Goal: Contribute content: Contribute content

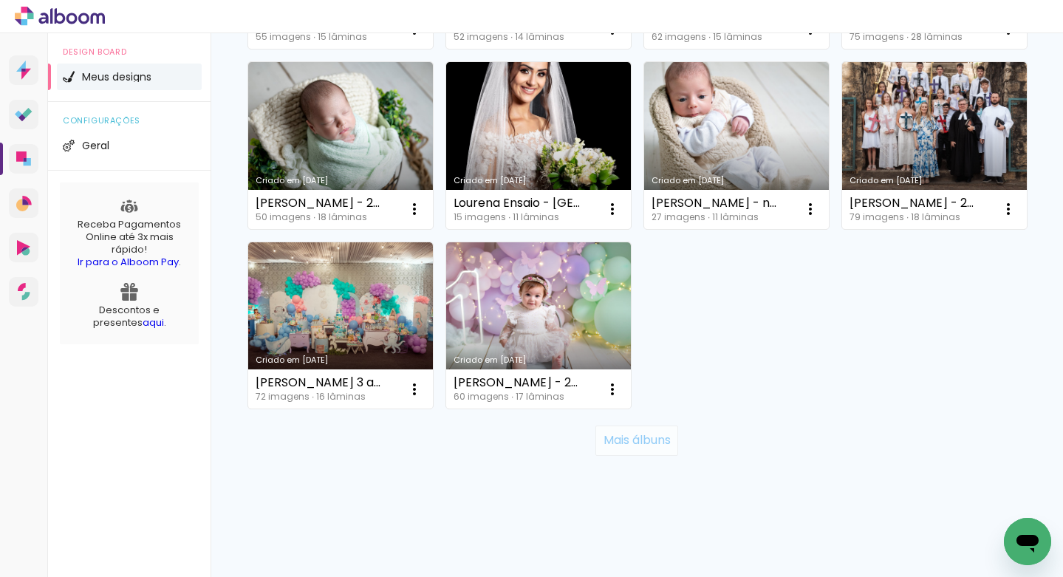
click at [0, 0] on slot "Mais álbuns" at bounding box center [0, 0] width 0 height 0
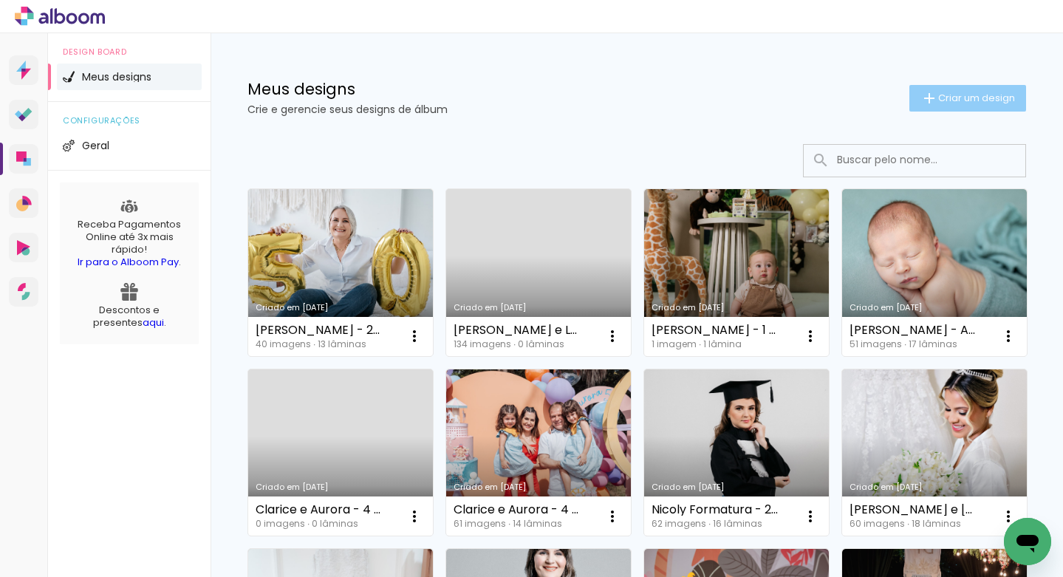
click at [966, 103] on span "Criar um design" at bounding box center [976, 98] width 77 height 10
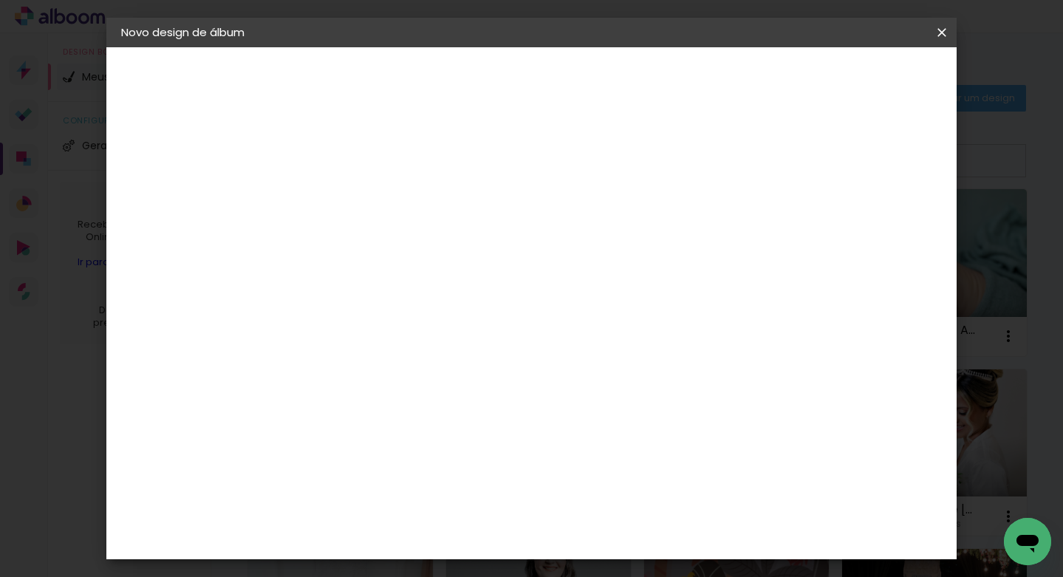
click at [363, 203] on input at bounding box center [363, 198] width 0 height 23
type input "[PERSON_NAME] e [PERSON_NAME] -30x30"
click at [0, 0] on slot "Avançar" at bounding box center [0, 0] width 0 height 0
click at [454, 279] on input at bounding box center [400, 281] width 149 height 18
type input "mati"
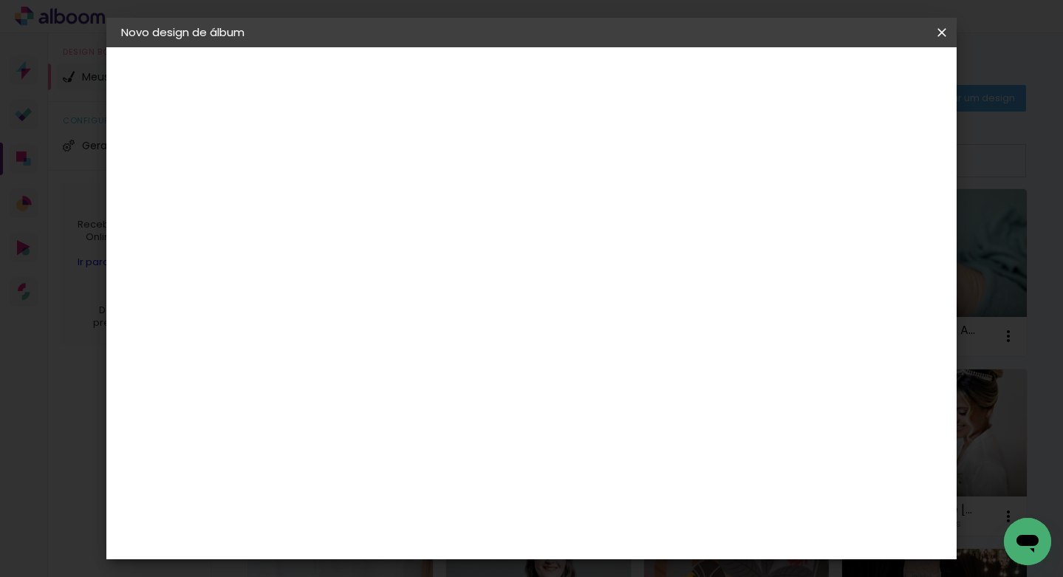
type paper-input "mati"
click at [417, 329] on div "Matias Encadernações" at bounding box center [398, 337] width 91 height 24
click at [0, 0] on slot "Avançar" at bounding box center [0, 0] width 0 height 0
click at [420, 250] on input "text" at bounding box center [392, 257] width 58 height 23
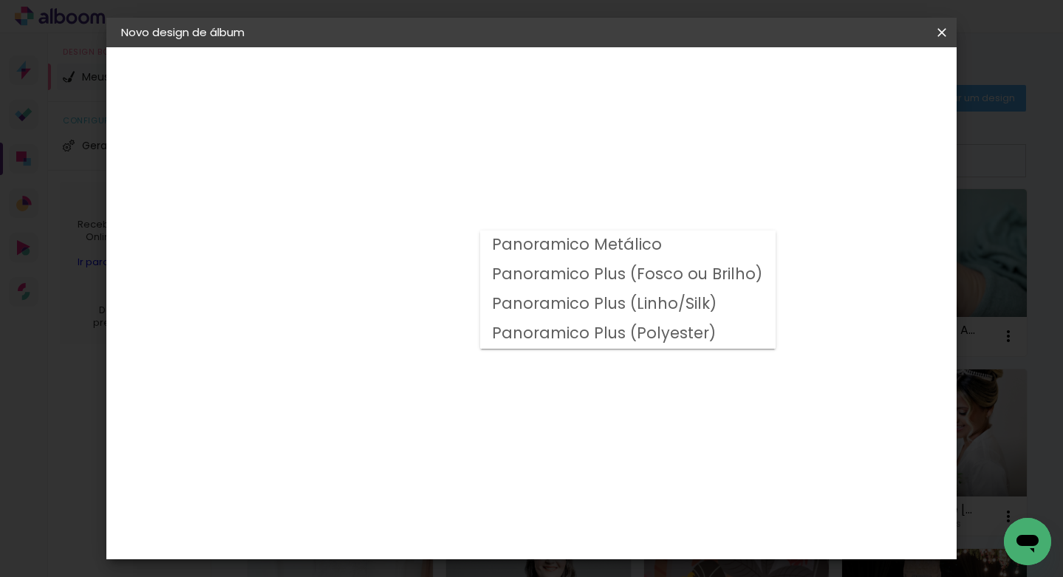
click at [0, 0] on slot "Panoramico Plus (Fosco ou Brilho)" at bounding box center [0, 0] width 0 height 0
type input "Panoramico Plus (Fosco ou Brilho)"
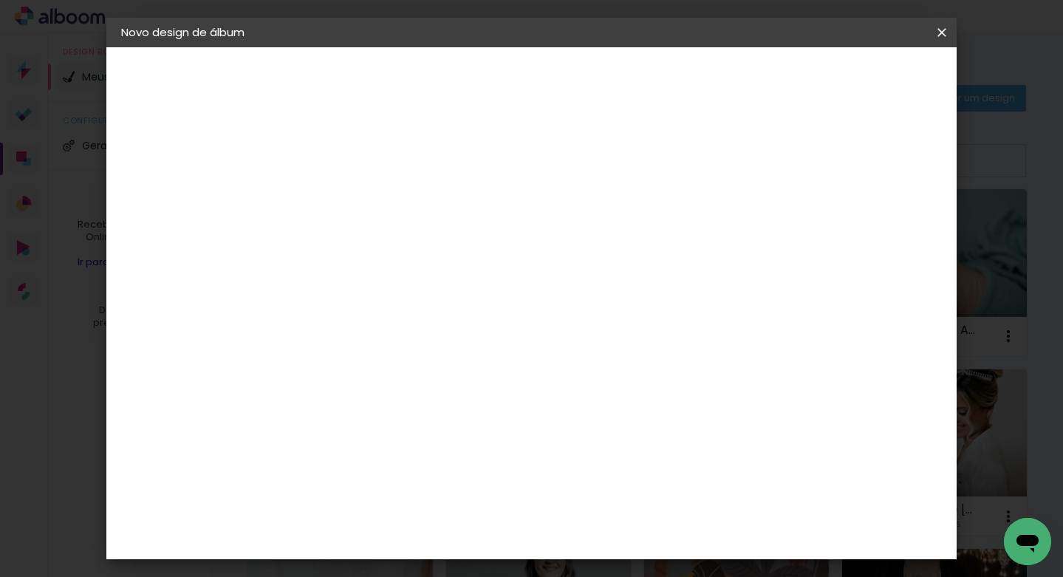
scroll to position [385, 0]
click at [0, 0] on slot "Avançar" at bounding box center [0, 0] width 0 height 0
click at [876, 89] on paper-button "Iniciar design" at bounding box center [827, 78] width 97 height 25
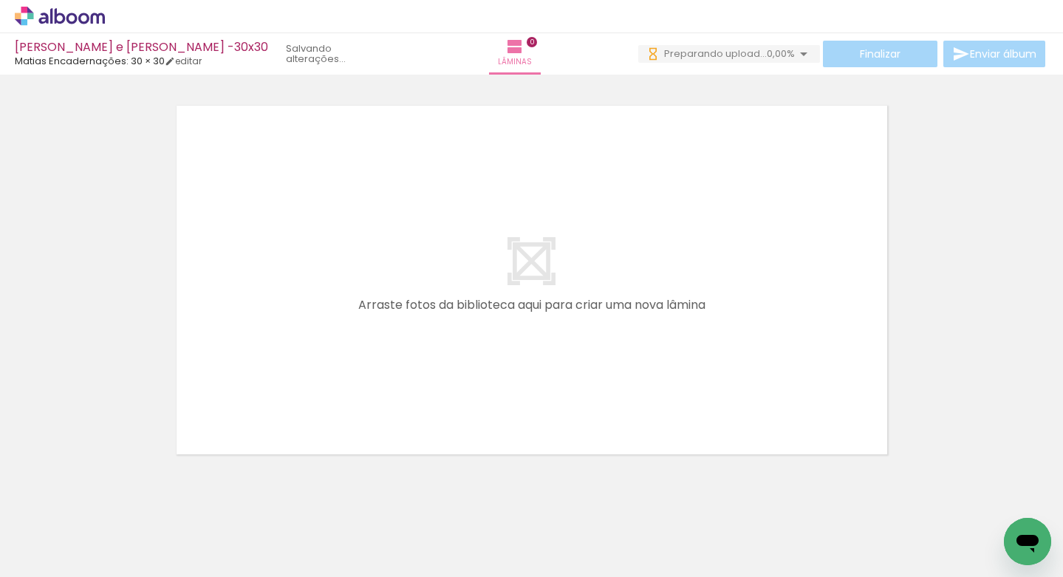
scroll to position [0, 917]
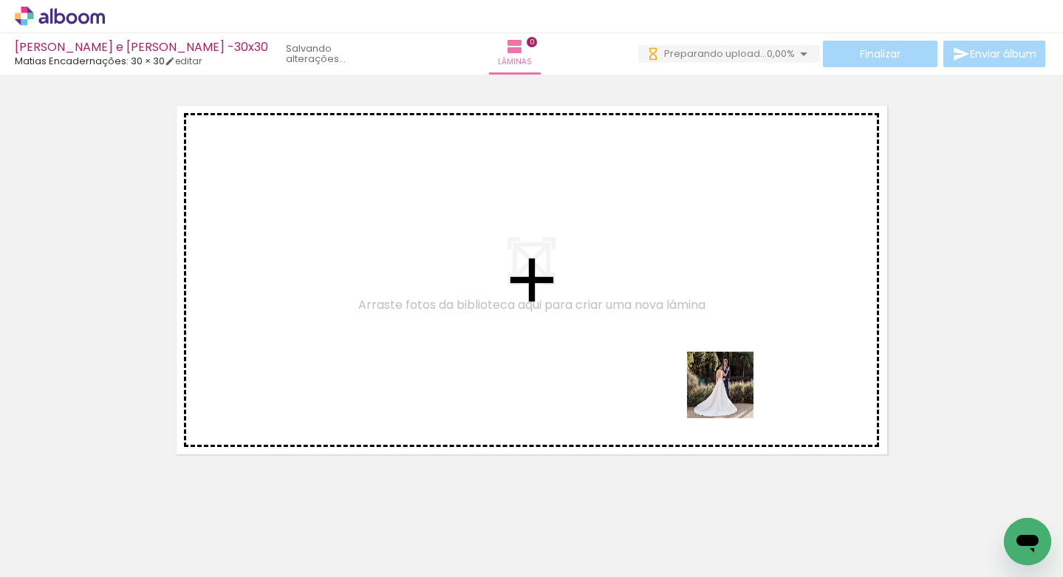
drag, startPoint x: 732, startPoint y: 530, endPoint x: 740, endPoint y: 284, distance: 245.5
click at [740, 284] on quentale-workspace at bounding box center [531, 288] width 1063 height 577
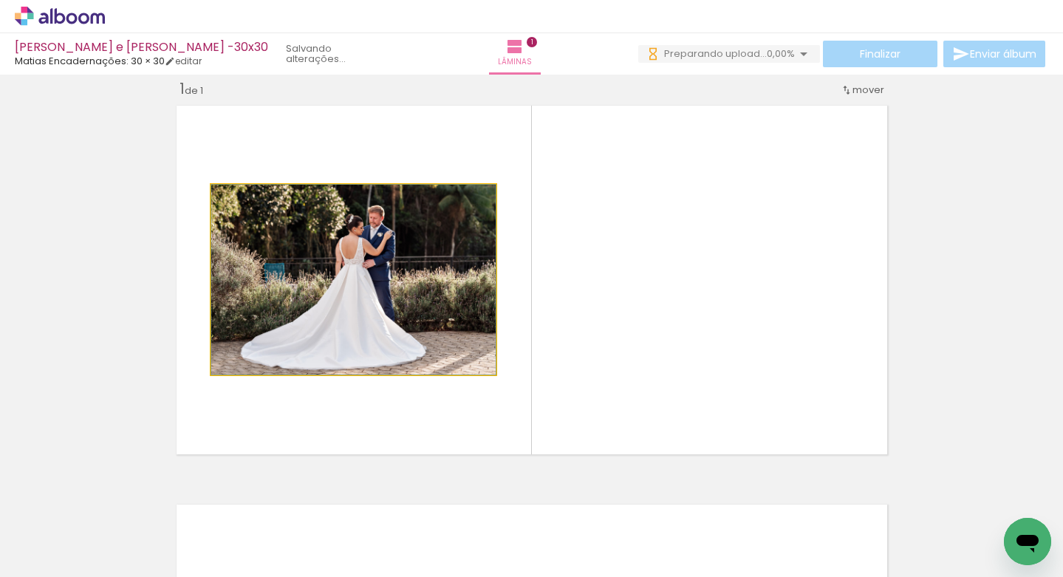
click at [416, 262] on quentale-photo at bounding box center [353, 280] width 284 height 190
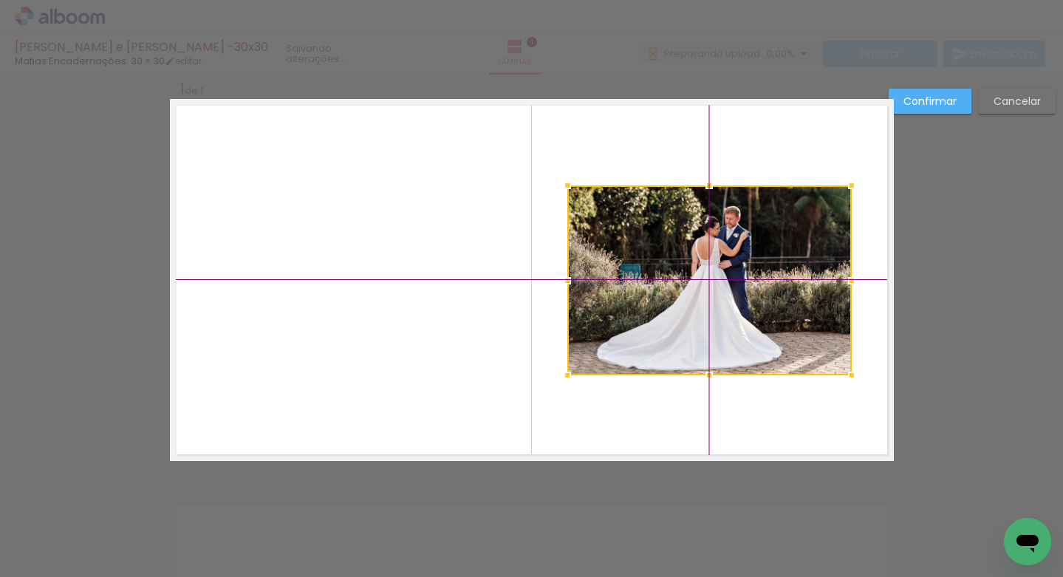
drag, startPoint x: 374, startPoint y: 273, endPoint x: 758, endPoint y: 293, distance: 384.8
click at [758, 293] on div at bounding box center [709, 280] width 284 height 190
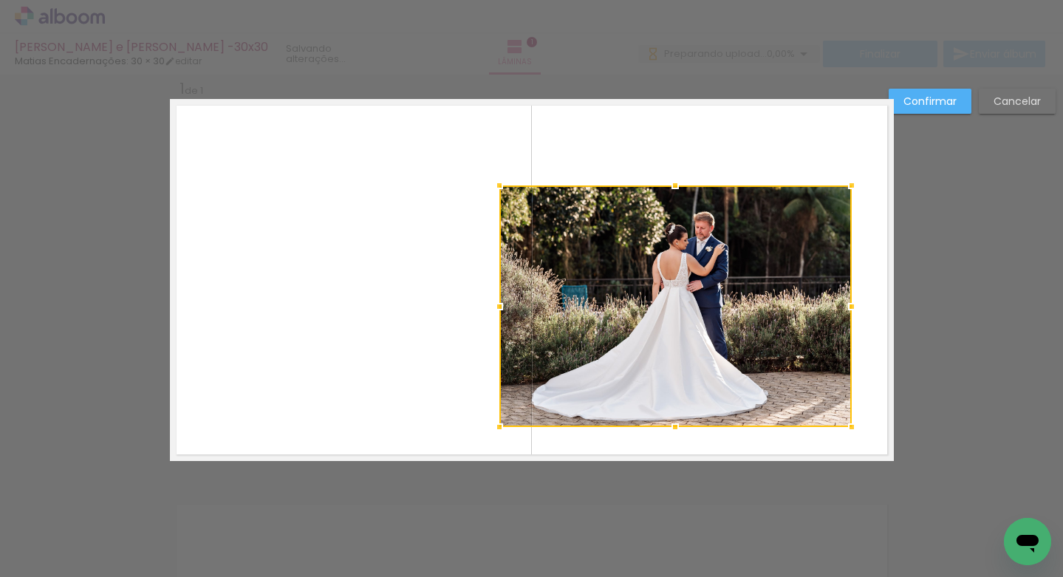
drag, startPoint x: 565, startPoint y: 381, endPoint x: 468, endPoint y: 412, distance: 101.2
click at [468, 412] on album-spread "1 de 1" at bounding box center [532, 280] width 724 height 362
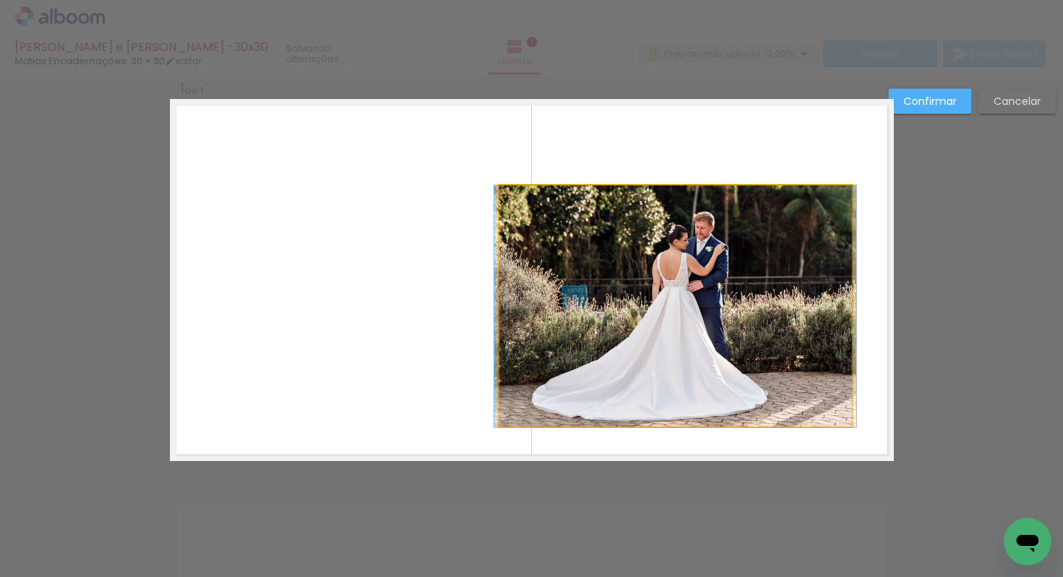
click at [690, 351] on quentale-photo at bounding box center [676, 306] width 352 height 242
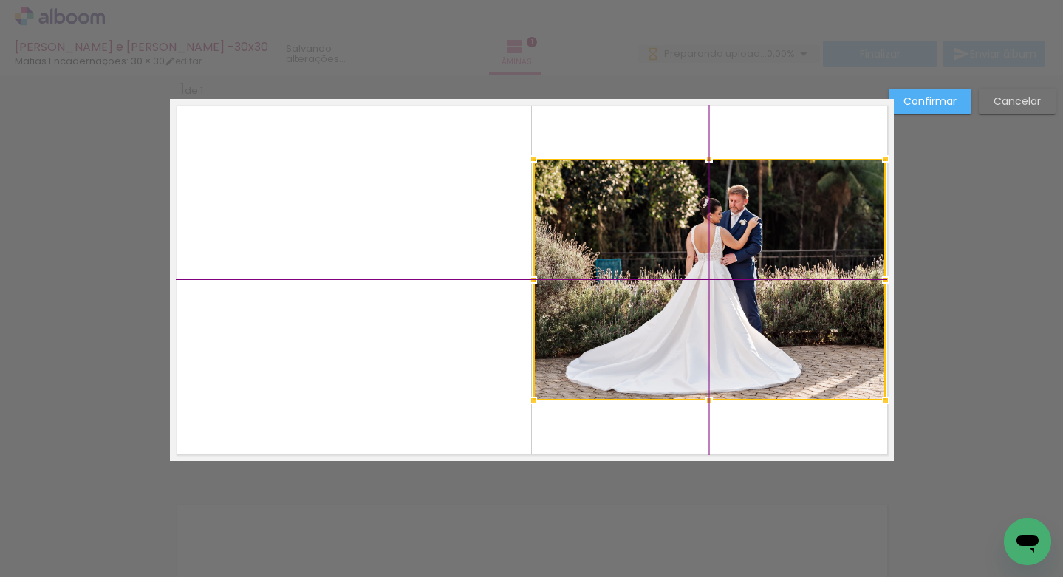
drag, startPoint x: 687, startPoint y: 313, endPoint x: 726, endPoint y: 285, distance: 48.2
click at [726, 285] on div at bounding box center [709, 280] width 352 height 242
click at [0, 0] on slot "Confirmar" at bounding box center [0, 0] width 0 height 0
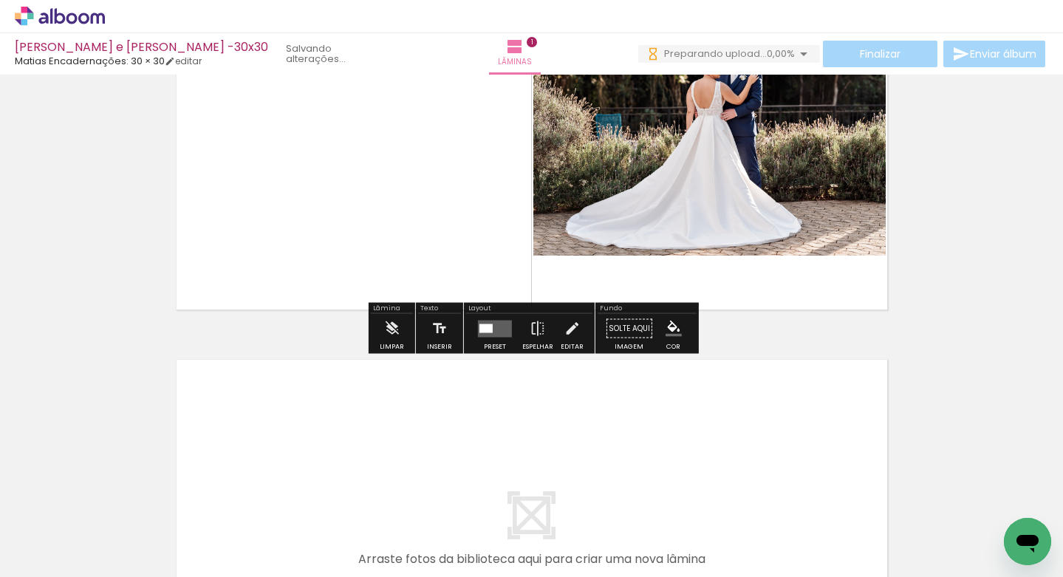
scroll to position [218, 0]
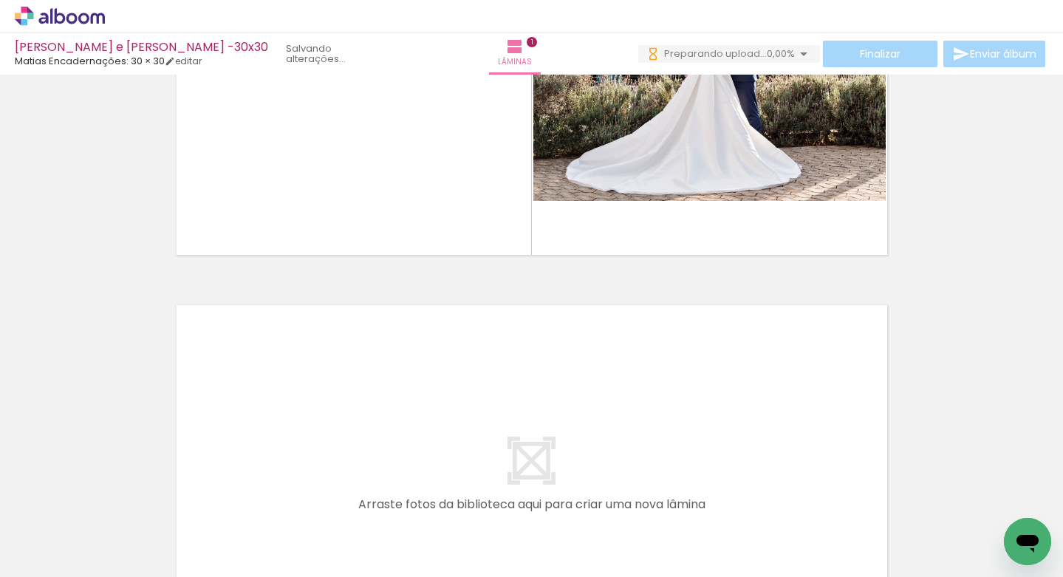
click at [61, 531] on input "Todas as fotos" at bounding box center [41, 532] width 56 height 13
click at [0, 0] on slot "Não utilizadas" at bounding box center [0, 0] width 0 height 0
type input "Não utilizadas"
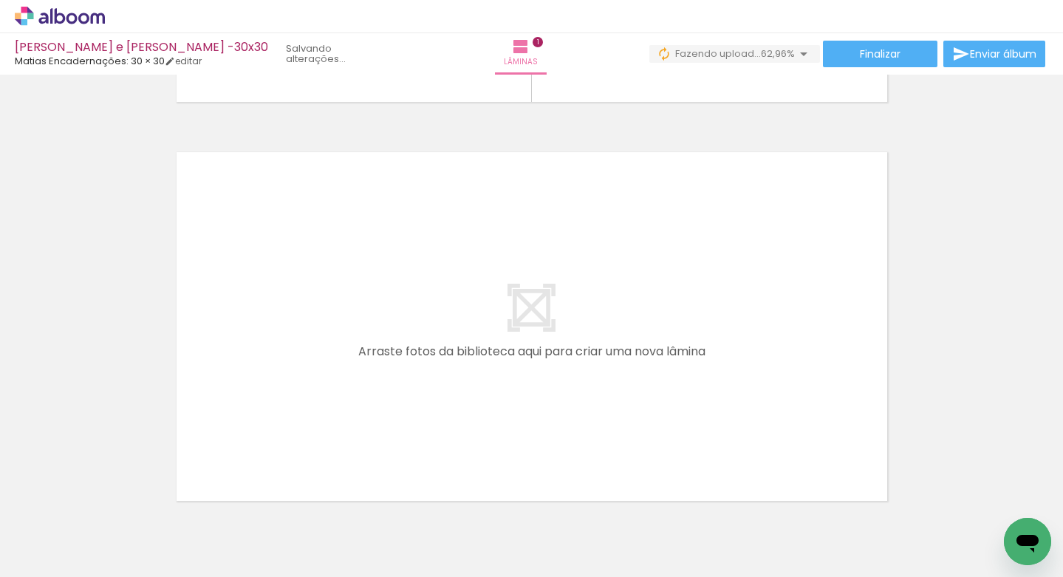
scroll to position [372, 0]
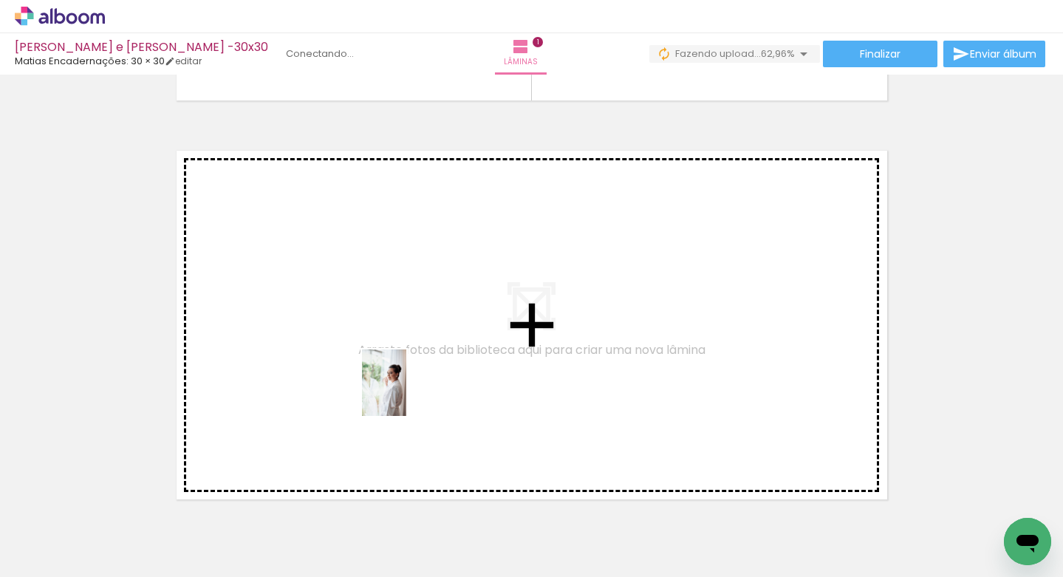
click at [407, 394] on quentale-workspace at bounding box center [531, 288] width 1063 height 577
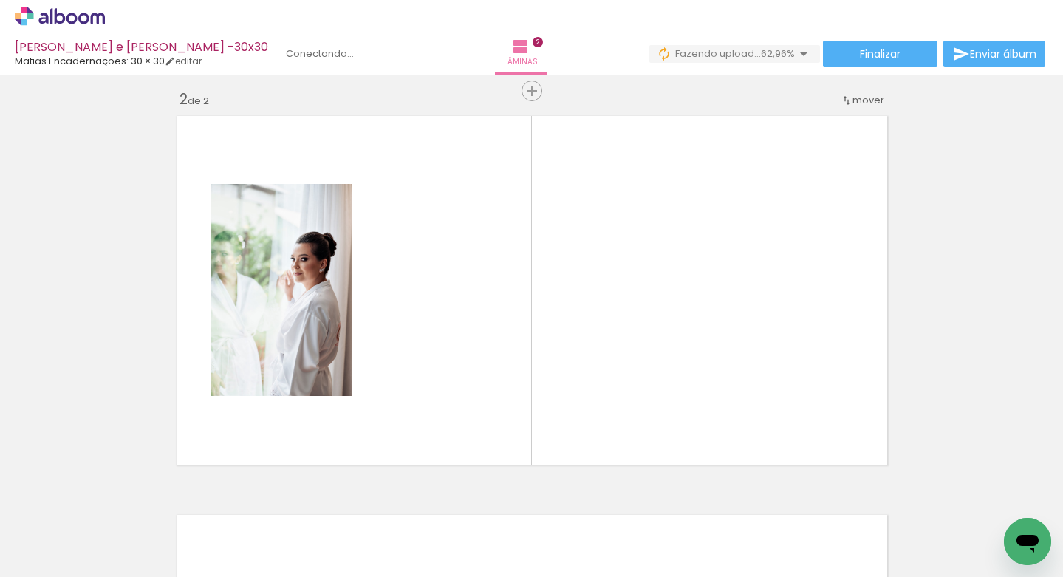
scroll to position [417, 0]
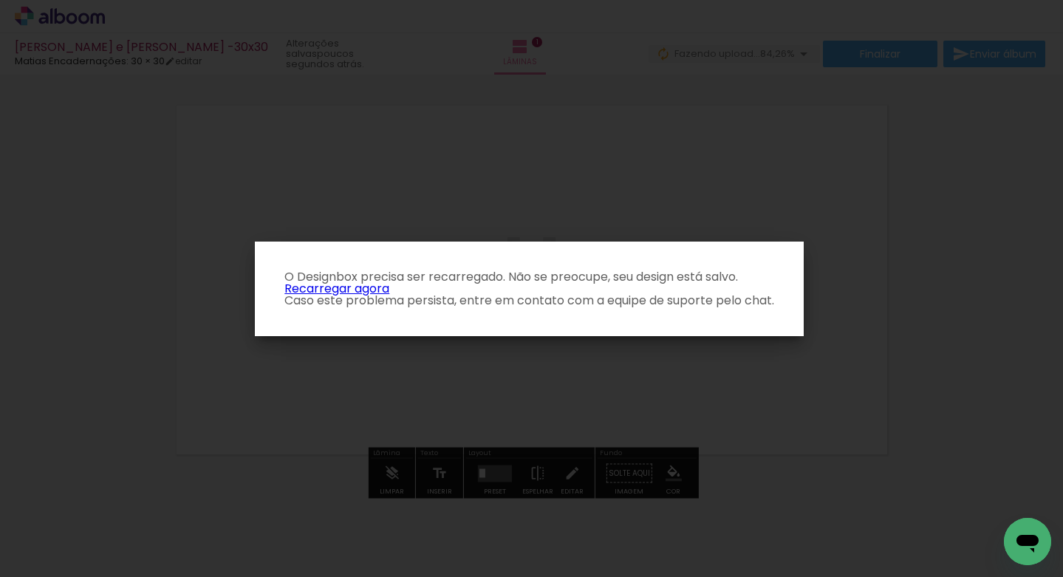
click at [370, 291] on p "O Designbox precisa ser recarregado. Não se preocupe, seu design está salvo. Re…" at bounding box center [529, 288] width 525 height 35
click at [368, 281] on link "Recarregar agora" at bounding box center [336, 288] width 105 height 17
